Goal: Book appointment/travel/reservation

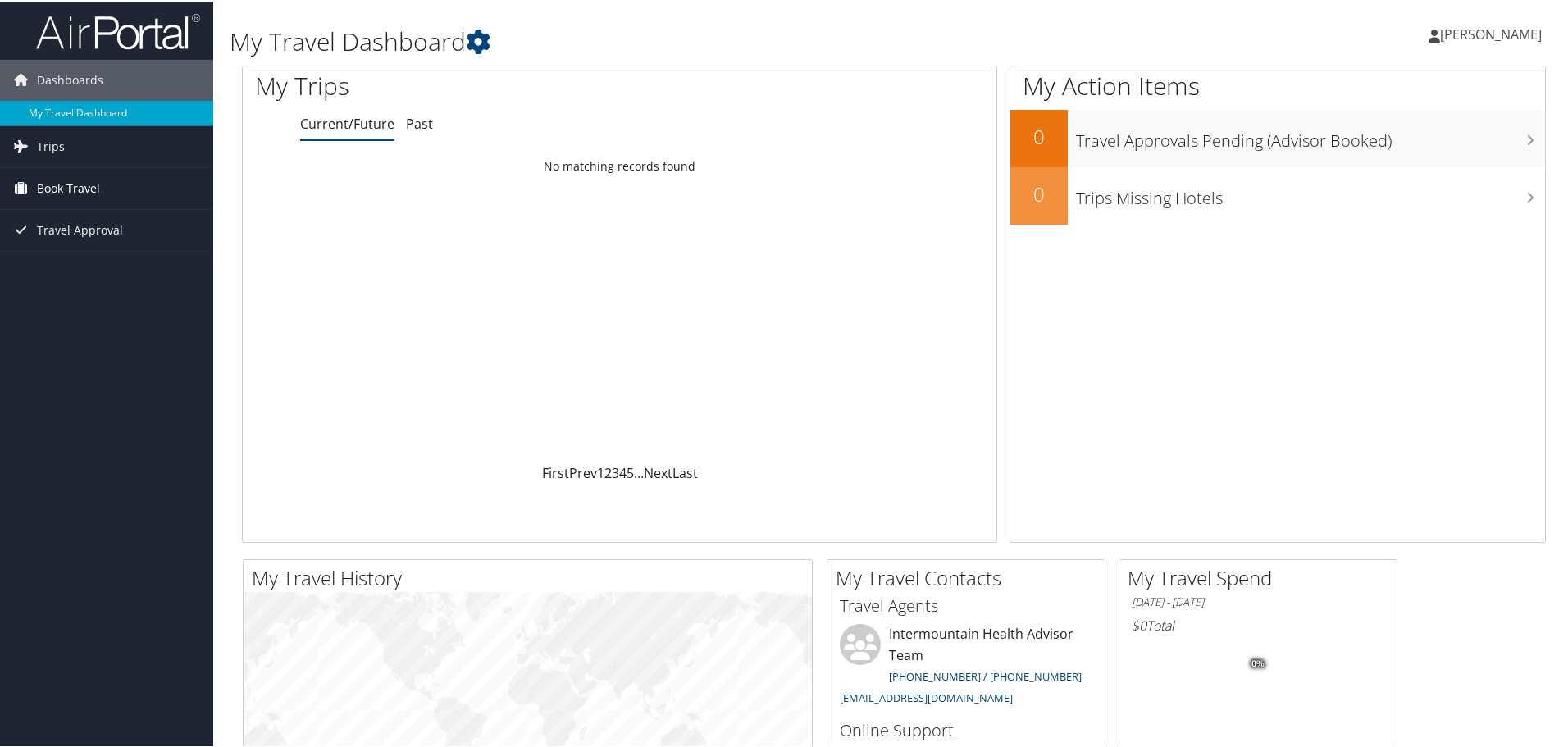
drag, startPoint x: 0, startPoint y: 0, endPoint x: 64, endPoint y: 187, distance: 197.6
click at [64, 187] on span "Book Travel" at bounding box center [68, 187] width 64 height 41
click at [70, 266] on link "Book/Manage Online Trips" at bounding box center [106, 269] width 213 height 25
